Goal: Transaction & Acquisition: Obtain resource

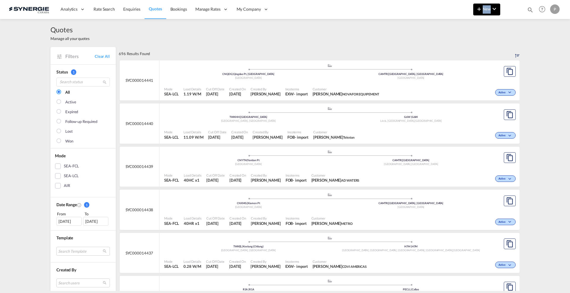
click at [479, 15] on md-menu "New Rates Ratecard Ratesheet Quote Bookings" at bounding box center [486, 11] width 27 height 15
click at [483, 12] on button "New" at bounding box center [486, 10] width 27 height 12
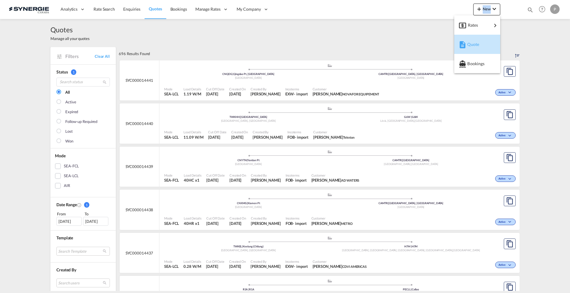
click at [483, 42] on div "Quote" at bounding box center [478, 44] width 22 height 15
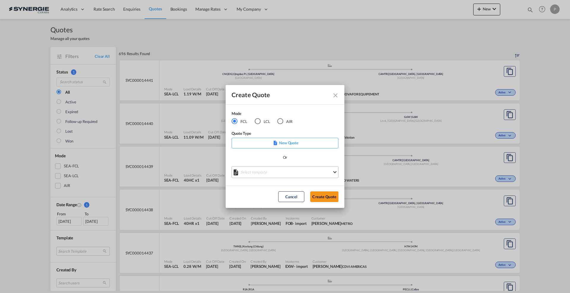
click at [262, 170] on md-select "Select template *NEW* FCL FREEHAND / DAP [PERSON_NAME] | [DATE] *NEW* Import FC…" at bounding box center [284, 172] width 107 height 12
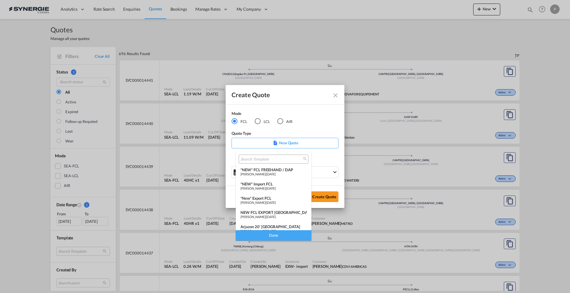
click at [265, 202] on span "[PERSON_NAME]" at bounding box center [252, 203] width 25 height 4
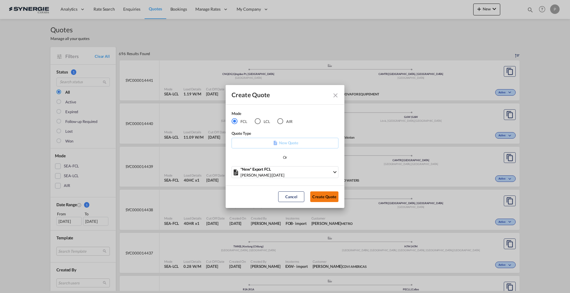
click at [333, 194] on button "Create Quote" at bounding box center [324, 197] width 28 height 11
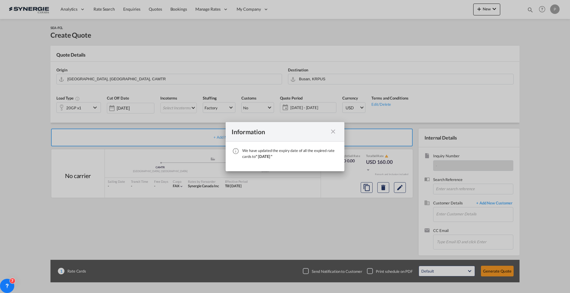
click at [23, 67] on div "Information We have updated the expiry date of all the expired rate cards to " …" at bounding box center [285, 146] width 570 height 293
click at [334, 129] on md-icon "icon-close fg-AAA8AD cursor" at bounding box center [332, 131] width 7 height 7
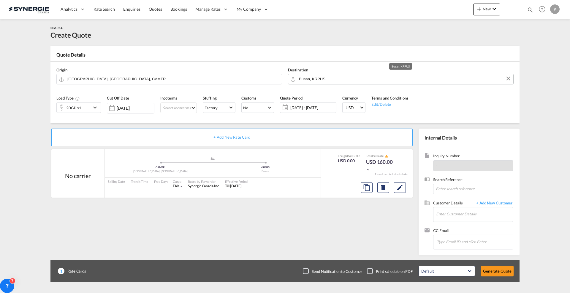
click at [312, 77] on input "Busan, KRPUS" at bounding box center [404, 79] width 211 height 10
click at [86, 107] on div "20GP x1" at bounding box center [74, 108] width 34 height 10
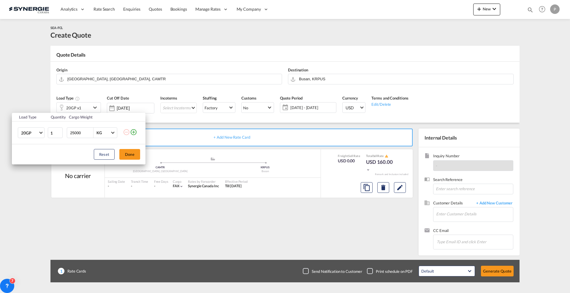
click at [135, 134] on md-icon "icon-plus-circle-outline" at bounding box center [133, 132] width 7 height 7
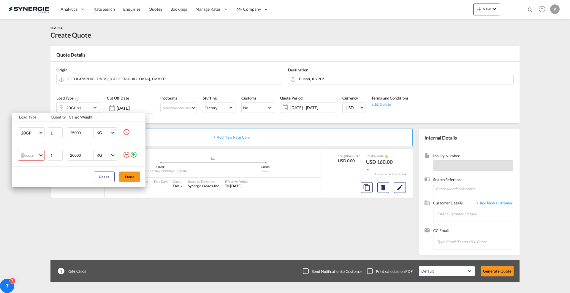
click at [23, 154] on md-select "Choose 20GP 40GP 40HC 45HC 20RE 40RE 40HR 20OT 40OT 20FR 40FR 40NR 20NR 45S 20T…" at bounding box center [31, 155] width 27 height 11
click at [36, 180] on md-option "40HC" at bounding box center [36, 184] width 40 height 14
click at [72, 130] on input "25000" at bounding box center [81, 133] width 24 height 10
type input "20000"
click at [77, 178] on div "Reset Done" at bounding box center [79, 177] width 134 height 20
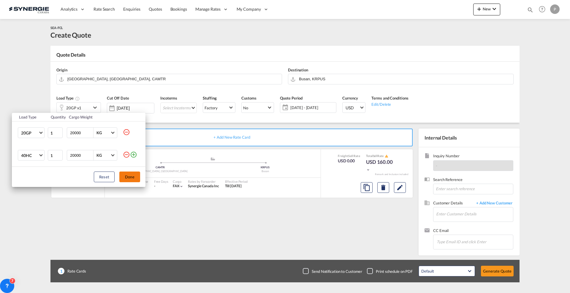
click at [134, 175] on button "Done" at bounding box center [129, 177] width 21 height 11
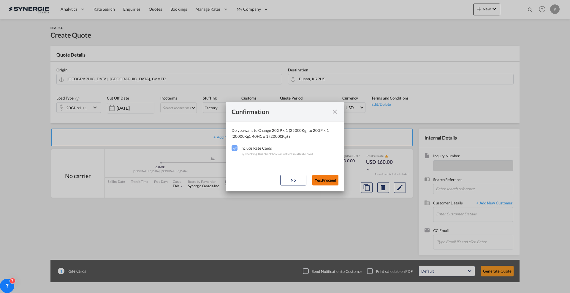
click at [323, 179] on button "Yes,Proceed" at bounding box center [325, 180] width 26 height 11
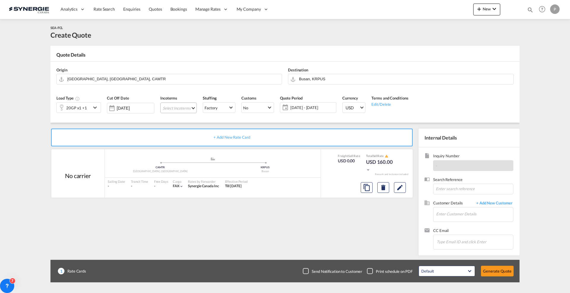
click at [181, 103] on md-select "Select Incoterms CIF - export Cost,Insurance and Freight DAP - export Delivered…" at bounding box center [178, 108] width 37 height 11
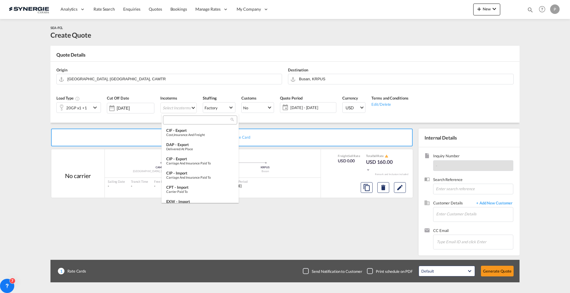
click at [184, 121] on input "search" at bounding box center [198, 120] width 66 height 5
click at [210, 145] on div "DAP - export" at bounding box center [200, 144] width 68 height 5
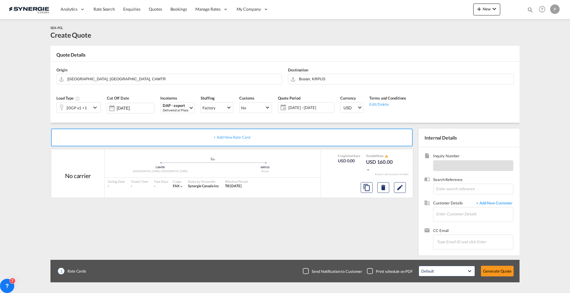
click at [290, 107] on span "[DATE] - [DATE]" at bounding box center [310, 107] width 44 height 5
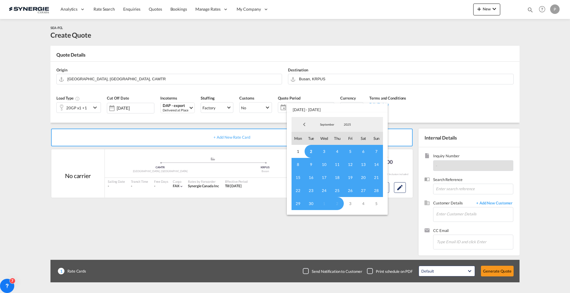
click at [309, 151] on span "2" at bounding box center [310, 151] width 13 height 13
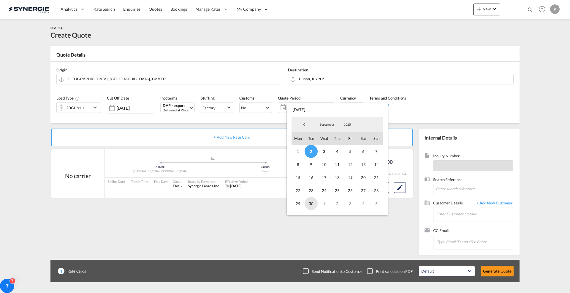
click at [313, 207] on span "30" at bounding box center [310, 203] width 13 height 13
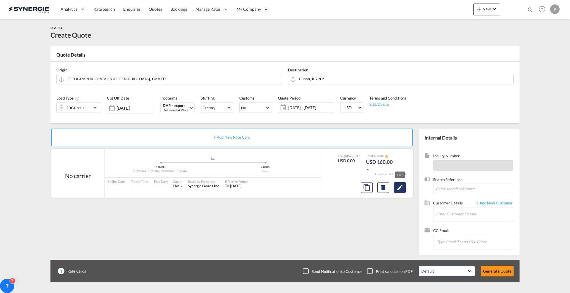
click at [401, 186] on md-icon "Edit" at bounding box center [399, 187] width 7 height 7
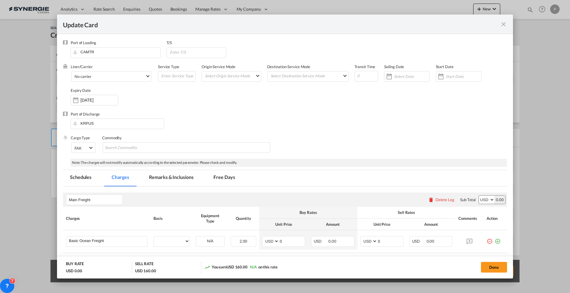
select select "per container"
select select "per B/L"
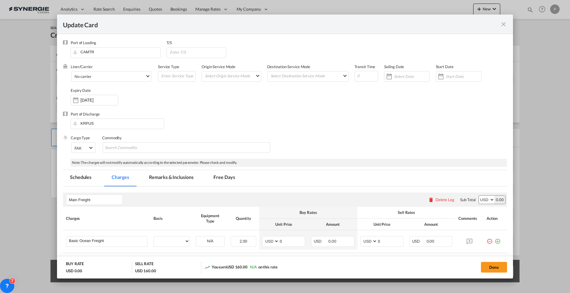
select select "per B/L"
select select "per shipment"
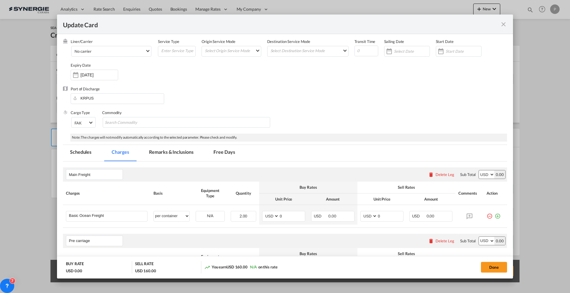
scroll to position [37, 0]
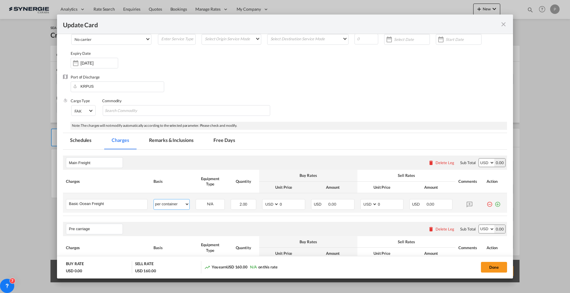
click at [180, 203] on select "per equipment per container per B/L per shipping bill per shipment % on freight…" at bounding box center [172, 204] width 36 height 9
select select "per equipment"
click at [154, 200] on select "per equipment per container per B/L per shipping bill per shipment % on freight…" at bounding box center [172, 204] width 36 height 9
click at [216, 204] on select "20GP 40HC" at bounding box center [210, 205] width 28 height 8
select select "20GP"
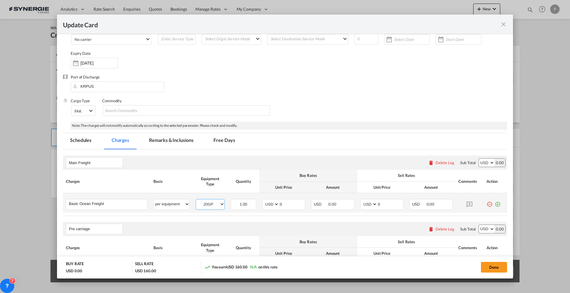
click at [196, 201] on select "20GP 40HC" at bounding box center [210, 205] width 28 height 8
click at [282, 202] on input "0" at bounding box center [292, 204] width 26 height 9
click at [502, 24] on md-icon "icon-close fg-AAA8AD m-0 pointer" at bounding box center [503, 24] width 7 height 7
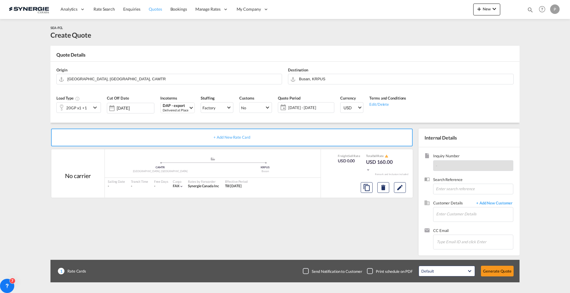
click at [155, 9] on span "Quotes" at bounding box center [155, 9] width 13 height 5
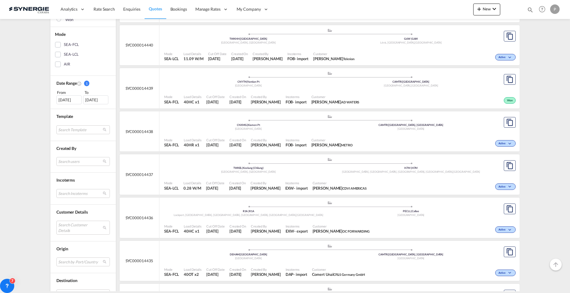
scroll to position [148, 0]
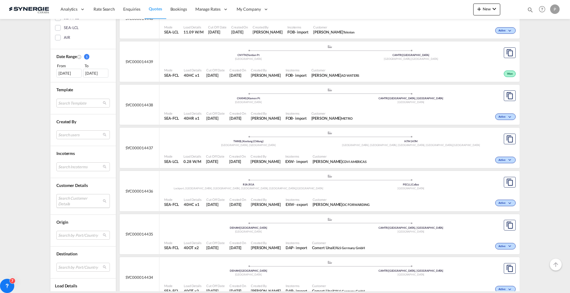
click at [79, 204] on md-select "Search Customer Details user name user [PERSON_NAME] [PERSON_NAME][EMAIL_ADDRES…" at bounding box center [82, 201] width 53 height 14
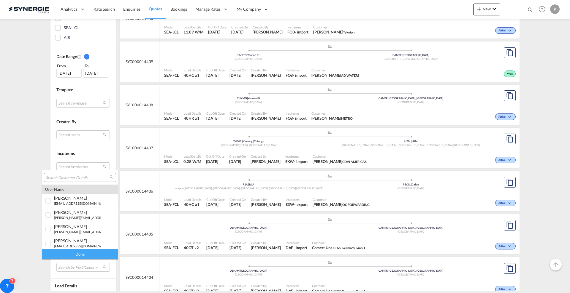
click at [80, 177] on input "search" at bounding box center [78, 177] width 64 height 5
click at [96, 175] on input "search" at bounding box center [78, 177] width 64 height 5
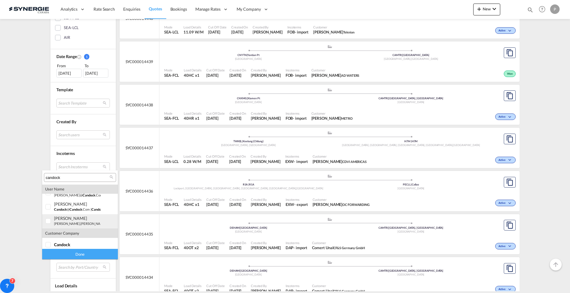
scroll to position [12, 0]
type input "candock"
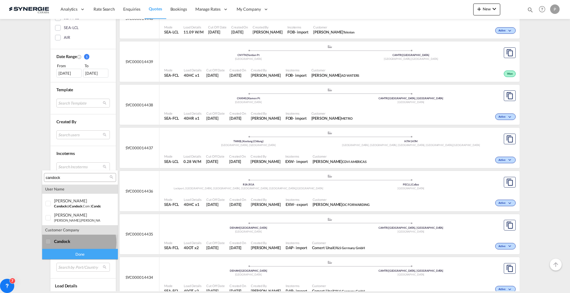
click at [79, 243] on div "candock" at bounding box center [77, 241] width 47 height 5
click at [78, 254] on div "Done" at bounding box center [80, 254] width 76 height 10
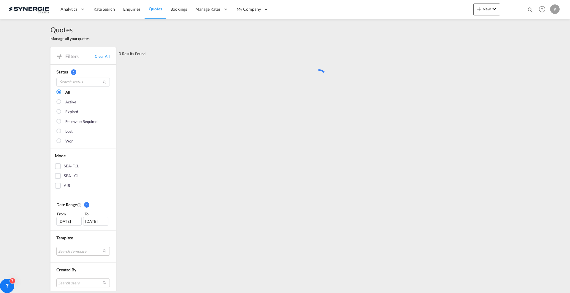
scroll to position [0, 0]
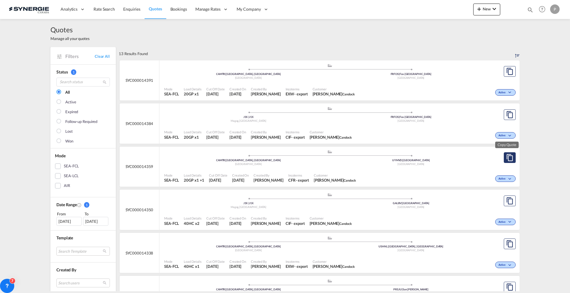
click at [506, 158] on md-icon "assets/icons/custom/copyQuote.svg" at bounding box center [509, 157] width 7 height 7
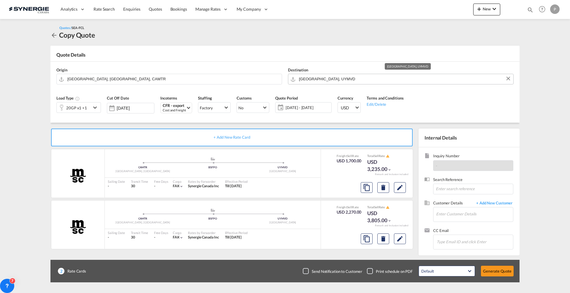
click at [326, 75] on input "[GEOGRAPHIC_DATA], UYMVD" at bounding box center [404, 79] width 211 height 10
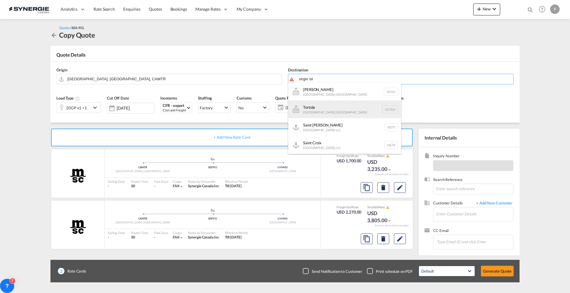
click at [320, 110] on div "[GEOGRAPHIC_DATA], [GEOGRAPHIC_DATA] [GEOGRAPHIC_DATA]" at bounding box center [344, 110] width 113 height 18
type input "Tortola, VGTOV"
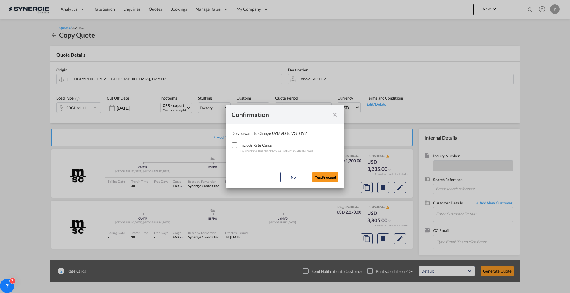
click at [233, 142] on div "Checkbox No Ink" at bounding box center [234, 145] width 6 height 6
click at [328, 176] on button "Yes,Proceed" at bounding box center [325, 177] width 26 height 11
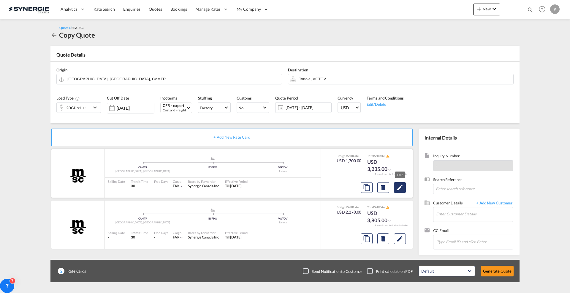
click at [397, 183] on button "Edit" at bounding box center [400, 188] width 12 height 11
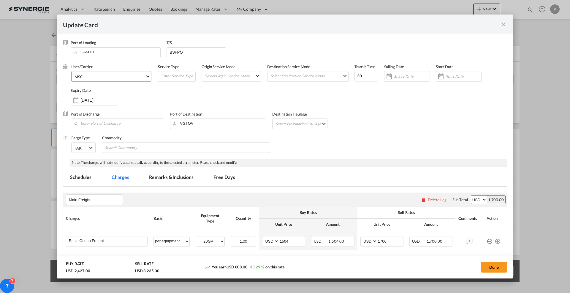
click at [94, 75] on span "MSC" at bounding box center [109, 76] width 71 height 5
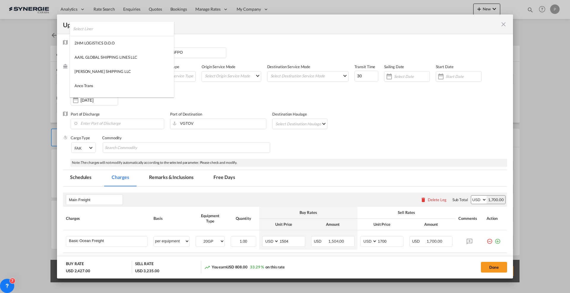
scroll to position [793, 0]
type md-option "41"
type md-option "795"
type md-option "2"
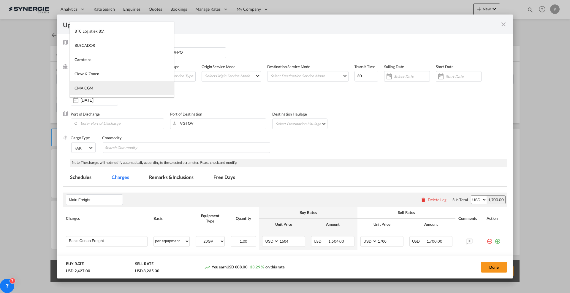
click at [143, 91] on md-option "CMA CGM" at bounding box center [122, 88] width 104 height 14
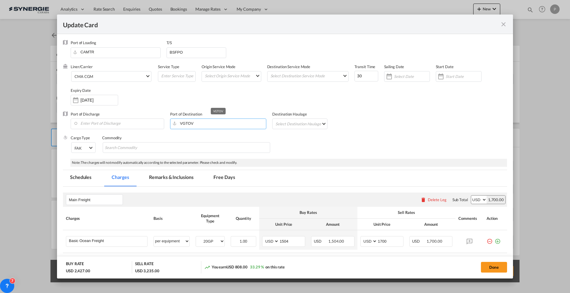
click at [195, 125] on input "VGTOV" at bounding box center [219, 123] width 93 height 9
type input "r"
click at [239, 136] on div "[GEOGRAPHIC_DATA], [GEOGRAPHIC_DATA]" at bounding box center [226, 136] width 108 height 13
type input "[GEOGRAPHIC_DATA], [GEOGRAPHIC_DATA], [GEOGRAPHIC_DATA]"
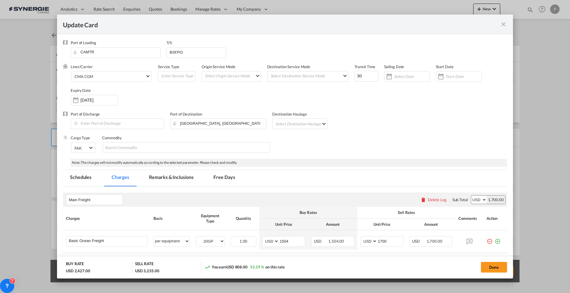
click at [336, 155] on div "Cargo Type FAK FAK GCR GDSM General Cargo Hazardous Cargo Ambient Foodstuff Chi…" at bounding box center [289, 147] width 436 height 24
click at [361, 77] on input "30" at bounding box center [366, 76] width 24 height 11
click at [361, 76] on input "30" at bounding box center [366, 76] width 24 height 11
type input "25"
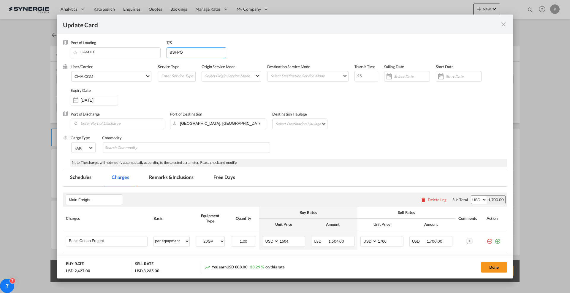
click at [189, 53] on input "BSFPO" at bounding box center [197, 52] width 57 height 9
paste input "PRSJU"
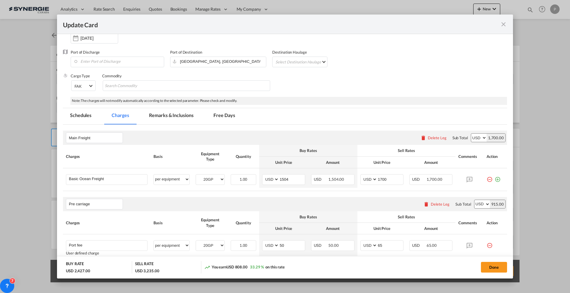
scroll to position [74, 0]
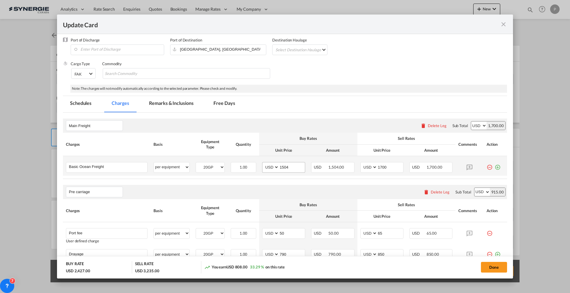
type input "PRSJU"
click at [281, 163] on input "1504" at bounding box center [292, 167] width 26 height 9
type input "3505"
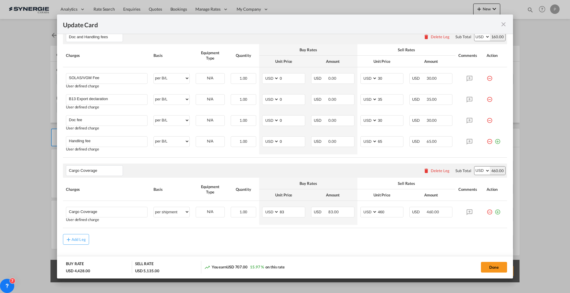
scroll to position [333, 0]
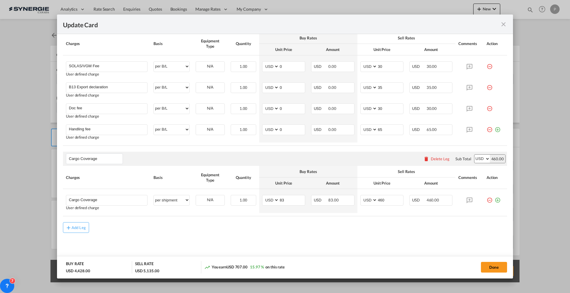
type input "3600"
click at [280, 198] on input "83" at bounding box center [292, 200] width 26 height 9
type input "0"
click at [388, 200] on input "460" at bounding box center [390, 200] width 26 height 9
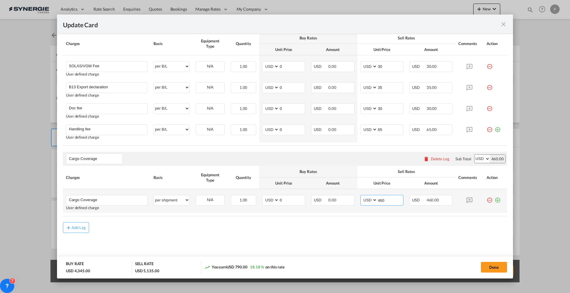
click at [388, 200] on input "460" at bounding box center [390, 200] width 26 height 9
type input "0"
click at [109, 201] on input "Cargo Coverage" at bounding box center [108, 200] width 78 height 9
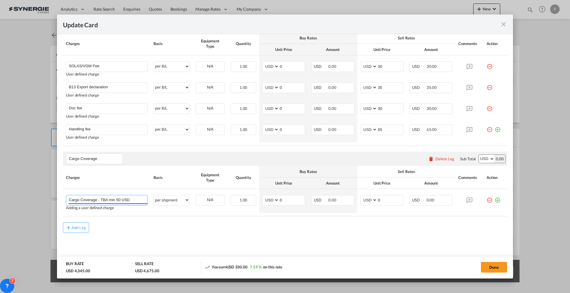
type input "Cargo Coverage - TBA min 50 USD"
click at [123, 220] on rate-modification "Main Freight Please enter leg name Leg Name Already Exists Delete Leg Sub Total…" at bounding box center [285, 44] width 444 height 380
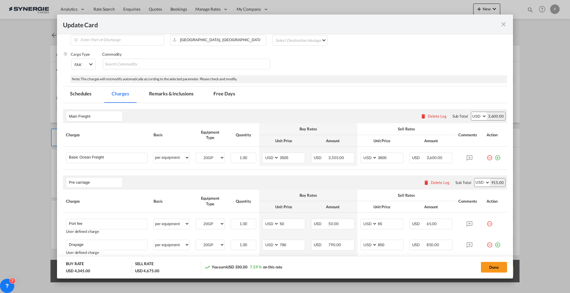
scroll to position [37, 0]
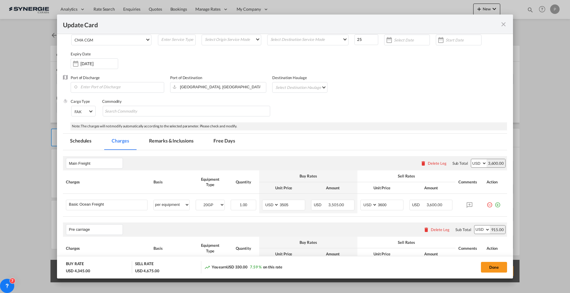
click at [172, 142] on md-tab-item "Remarks & Inclusions" at bounding box center [171, 142] width 58 height 16
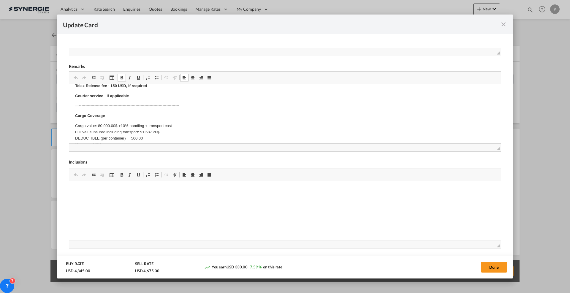
scroll to position [0, 0]
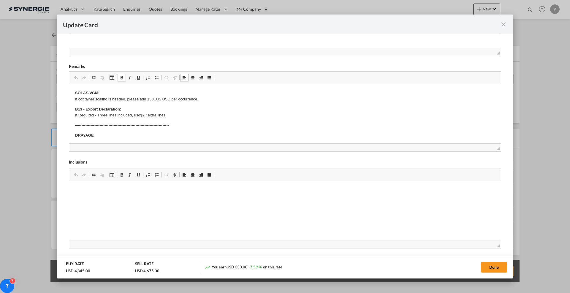
drag, startPoint x: 138, startPoint y: 135, endPoint x: 128, endPoint y: 134, distance: 10.2
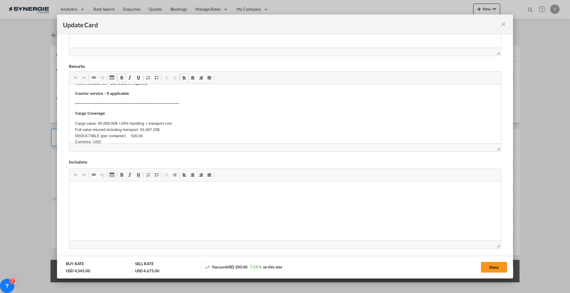
scroll to position [234, 0]
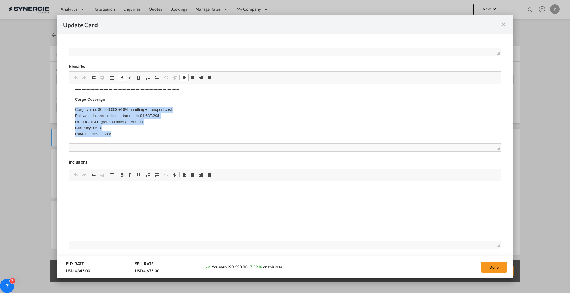
drag, startPoint x: 122, startPoint y: 134, endPoint x: 131, endPoint y: 195, distance: 61.2
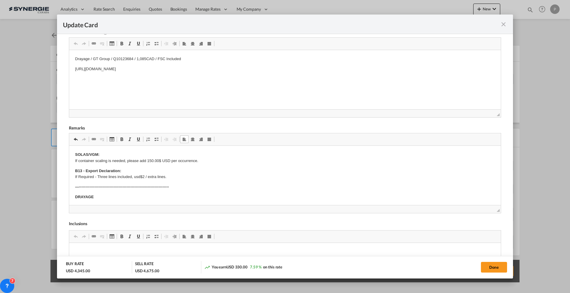
scroll to position [153, 0]
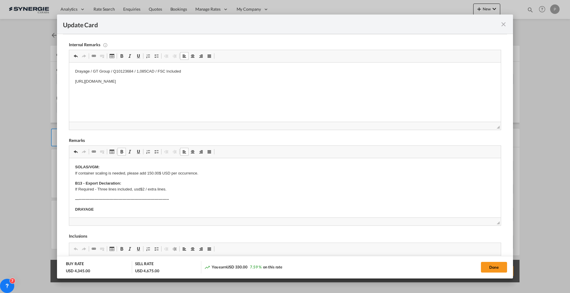
click at [245, 84] on p "[URL][DOMAIN_NAME]" at bounding box center [285, 82] width 420 height 6
drag, startPoint x: 244, startPoint y: 83, endPoint x: 54, endPoint y: 87, distance: 190.0
click at [69, 87] on html "Drayage / GT Group / Q10123684 / 1,085CAD / FSC Included [URL][DOMAIN_NAME]" at bounding box center [284, 77] width 431 height 28
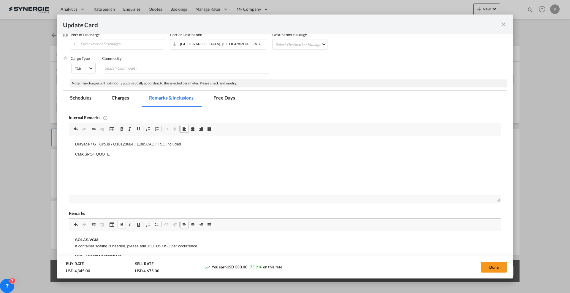
scroll to position [78, 0]
drag, startPoint x: 126, startPoint y: 100, endPoint x: 220, endPoint y: 115, distance: 95.6
click at [126, 100] on md-tab-item "Charges" at bounding box center [119, 100] width 31 height 16
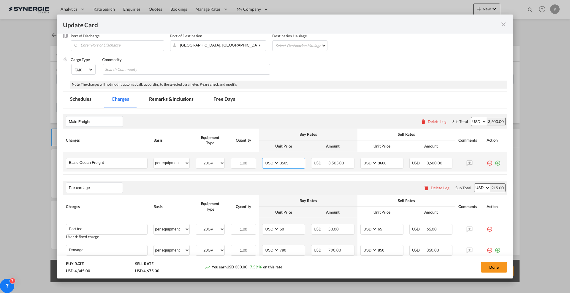
drag, startPoint x: 297, startPoint y: 163, endPoint x: 284, endPoint y: 162, distance: 12.8
click at [284, 162] on input "3505" at bounding box center [292, 162] width 26 height 9
click at [289, 161] on input "3505" at bounding box center [292, 162] width 26 height 9
type input "3580"
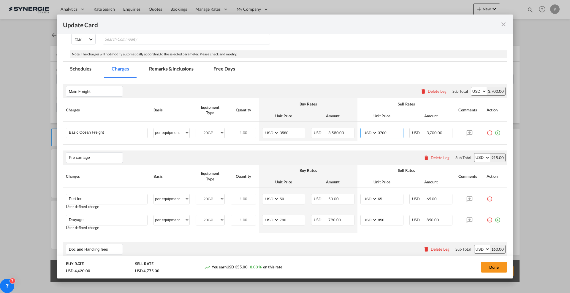
scroll to position [41, 0]
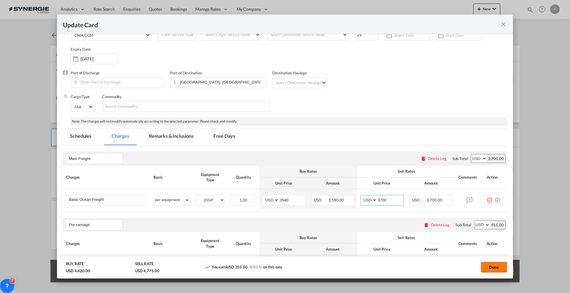
type input "3700"
click at [500, 269] on button "Done" at bounding box center [494, 267] width 26 height 11
type input "[DATE]"
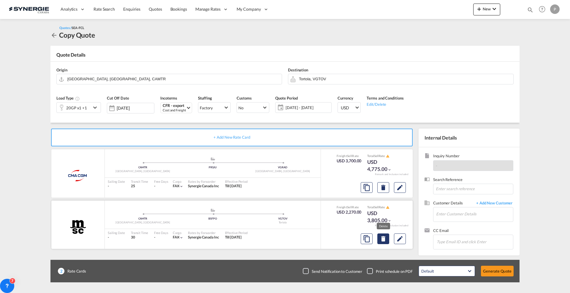
click at [387, 241] on button "Delete" at bounding box center [383, 239] width 12 height 11
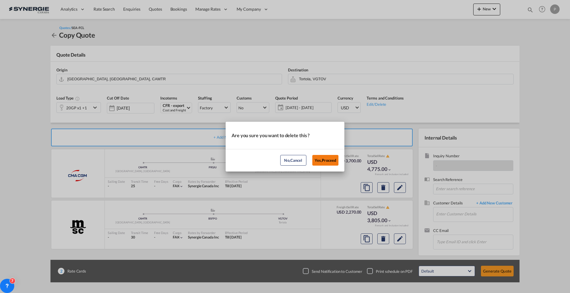
click at [326, 163] on button "Yes,Proceed" at bounding box center [325, 160] width 26 height 11
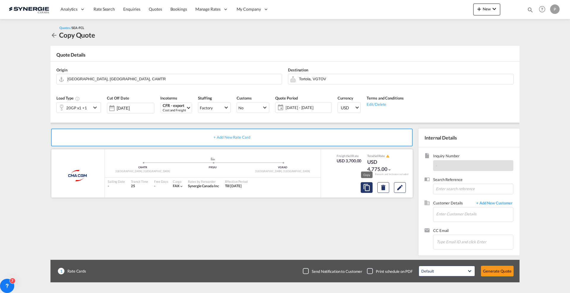
click at [368, 187] on md-icon "assets/icons/custom/copyQuote.svg" at bounding box center [366, 187] width 7 height 7
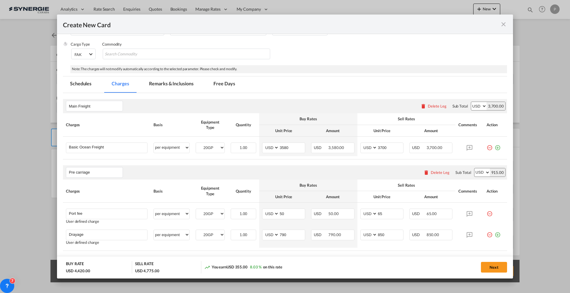
scroll to position [111, 0]
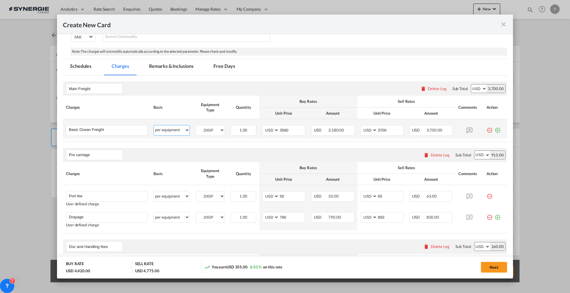
click at [176, 129] on select "per equipment per container per B/L per shipping bill per shipment % on freight…" at bounding box center [172, 130] width 36 height 9
click at [210, 134] on div "20GP 40HC" at bounding box center [210, 130] width 29 height 11
click at [210, 129] on select "20GP 40HC" at bounding box center [210, 130] width 28 height 8
select select "40HC"
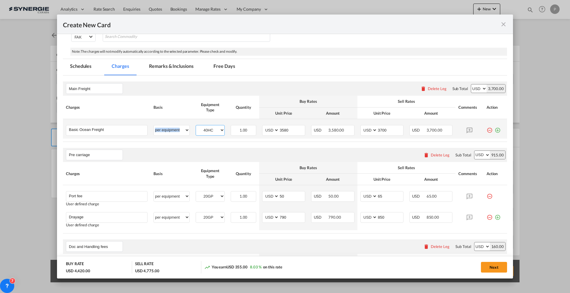
click at [196, 126] on select "20GP 40HC" at bounding box center [210, 130] width 28 height 8
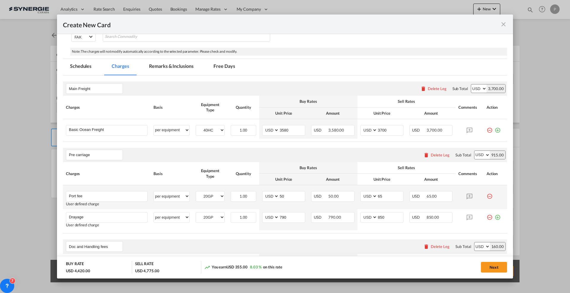
click at [219, 189] on td "20GP 40HC Please Select Already exists" at bounding box center [210, 197] width 35 height 24
click at [220, 196] on select "20GP 40HC" at bounding box center [210, 197] width 28 height 8
select select "40HC"
click at [196, 193] on select "20GP 40HC" at bounding box center [210, 197] width 28 height 8
click at [214, 216] on select "20GP 40HC" at bounding box center [210, 218] width 28 height 8
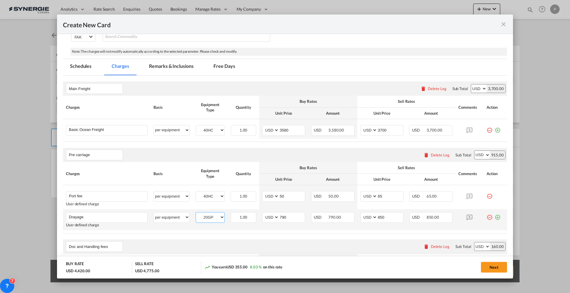
select select "40HC"
click at [196, 214] on select "20GP 40HC" at bounding box center [210, 218] width 28 height 8
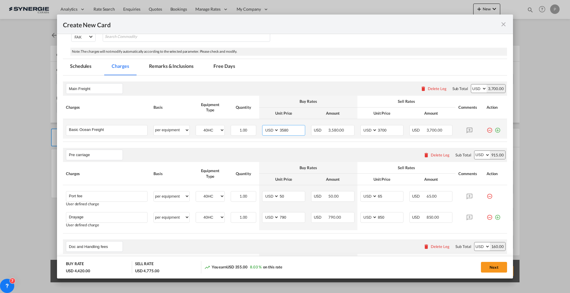
click at [292, 131] on input "3580" at bounding box center [292, 130] width 26 height 9
click at [296, 129] on input "3580" at bounding box center [292, 130] width 26 height 9
type input "5780"
type input "5900"
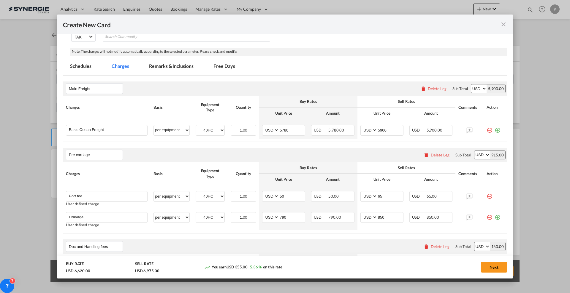
click at [328, 159] on div "Pre carriage Please enter leg name Leg Name Already Exists Delete Leg Sub Total…" at bounding box center [285, 155] width 444 height 14
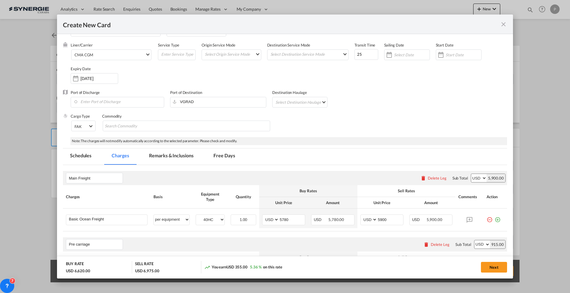
scroll to position [0, 0]
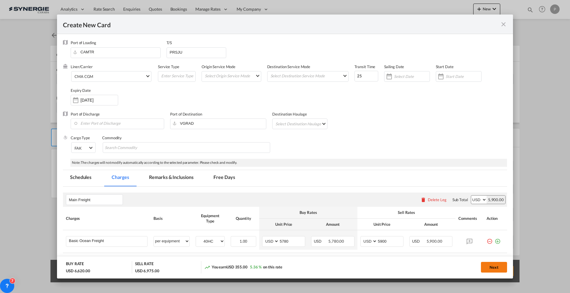
click at [490, 266] on button "Next" at bounding box center [494, 267] width 26 height 11
type input "[DATE]"
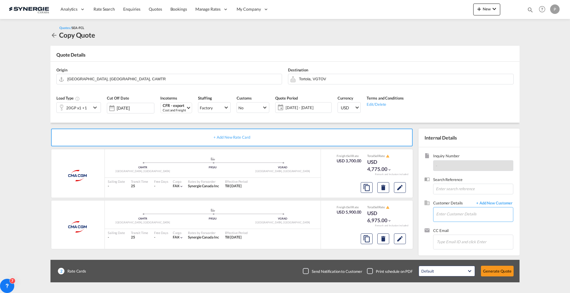
click at [454, 208] on input "Enter Customer Details" at bounding box center [474, 214] width 77 height 13
paste input "[EMAIL_ADDRESS][DOMAIN_NAME]"
click at [456, 219] on div "[PERSON_NAME] [EMAIL_ADDRESS][DOMAIN_NAME] | Candock" at bounding box center [492, 225] width 113 height 16
type input "Candock, [PERSON_NAME], [EMAIL_ADDRESS][DOMAIN_NAME]"
click at [505, 275] on button "Generate Quote" at bounding box center [497, 271] width 33 height 11
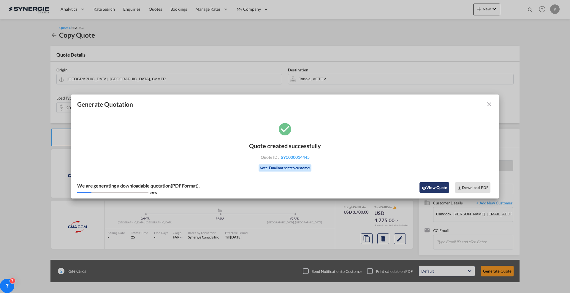
click at [430, 186] on button "View Quote" at bounding box center [434, 188] width 30 height 11
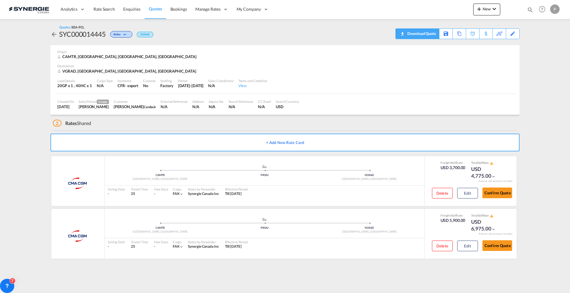
click at [431, 33] on div "Download Quote" at bounding box center [421, 33] width 30 height 9
